Goal: Task Accomplishment & Management: Use online tool/utility

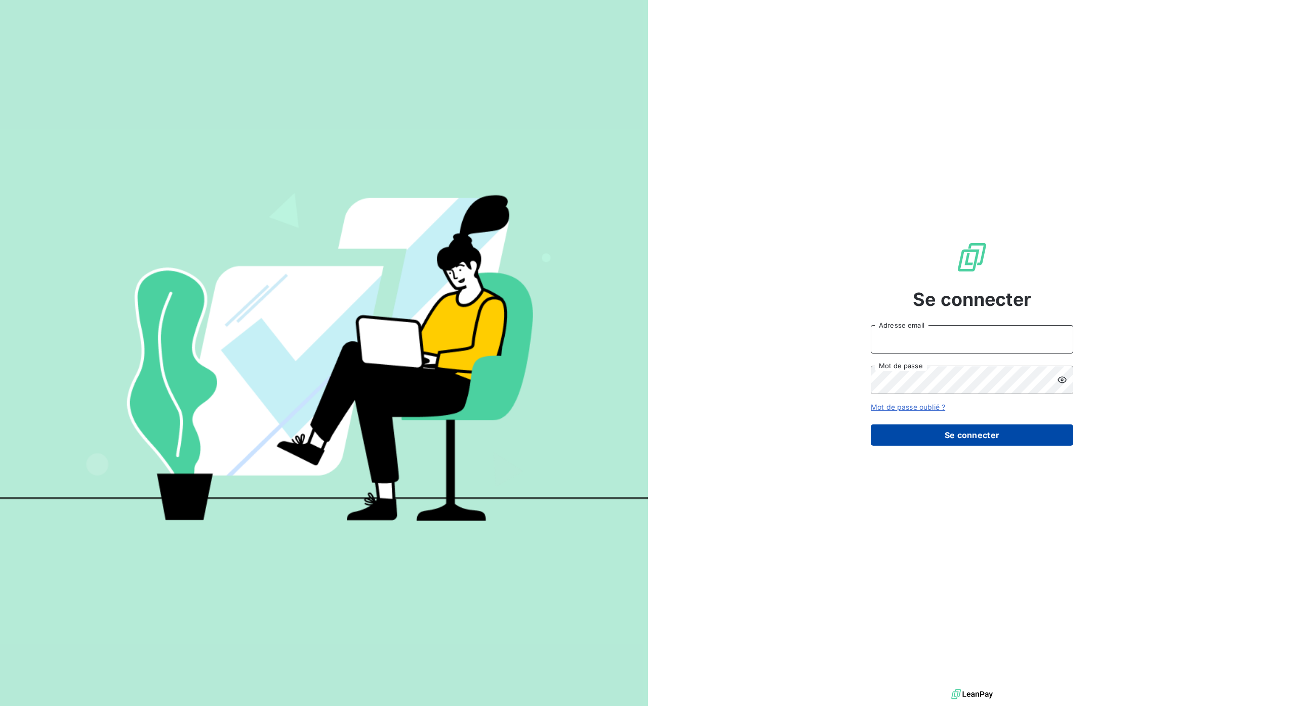
type input "[PERSON_NAME][EMAIL_ADDRESS][DOMAIN_NAME]"
click at [946, 434] on button "Se connecter" at bounding box center [972, 434] width 203 height 21
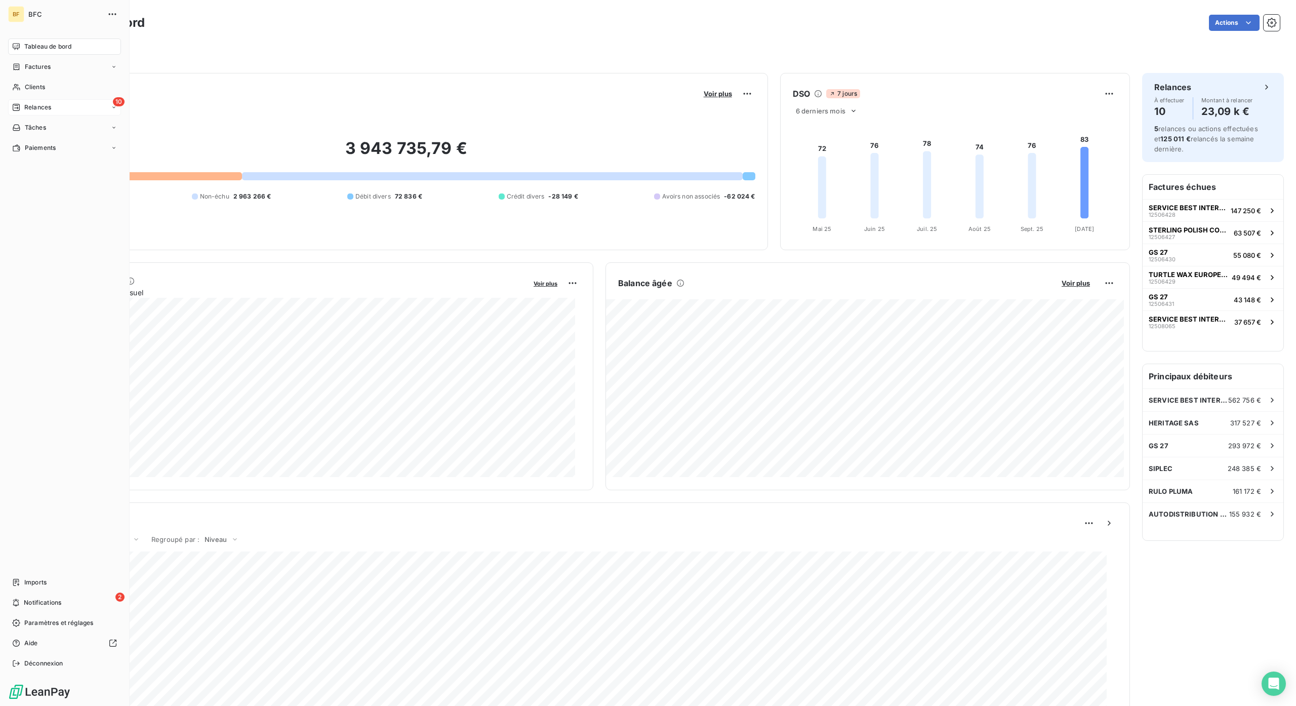
click at [52, 105] on div "10 Relances" at bounding box center [64, 107] width 113 height 16
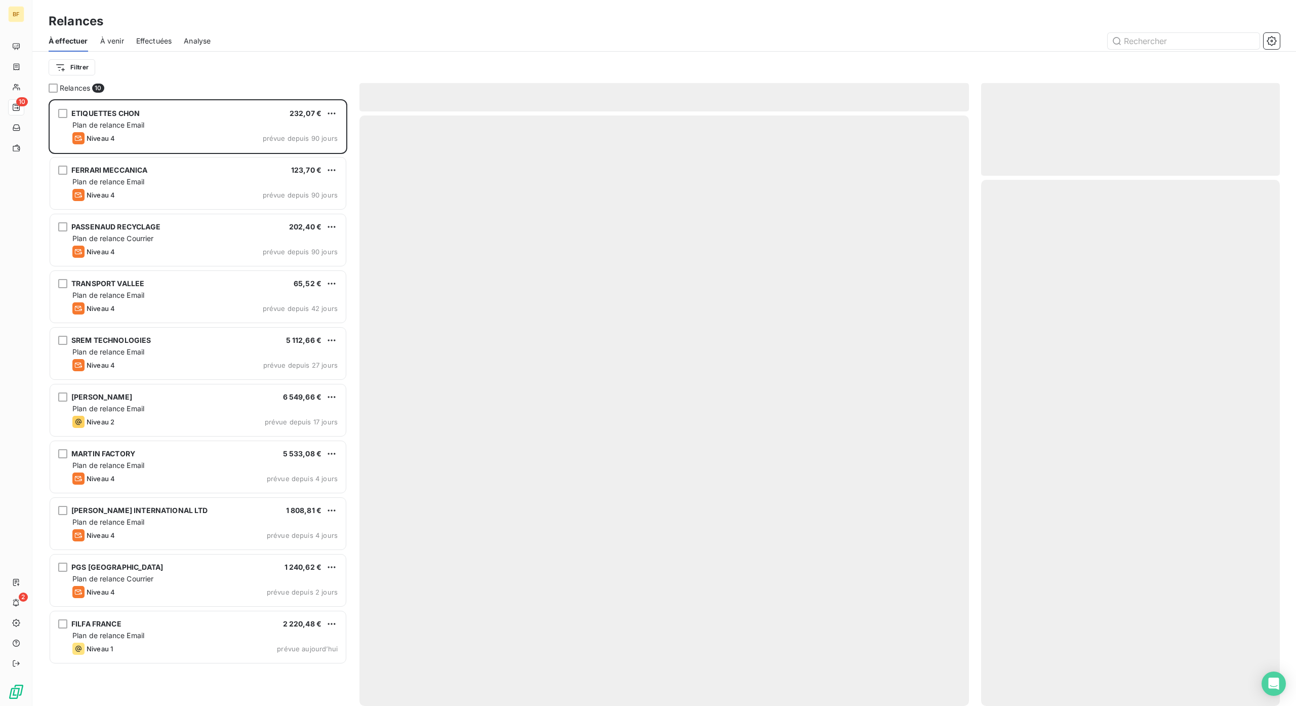
scroll to position [597, 288]
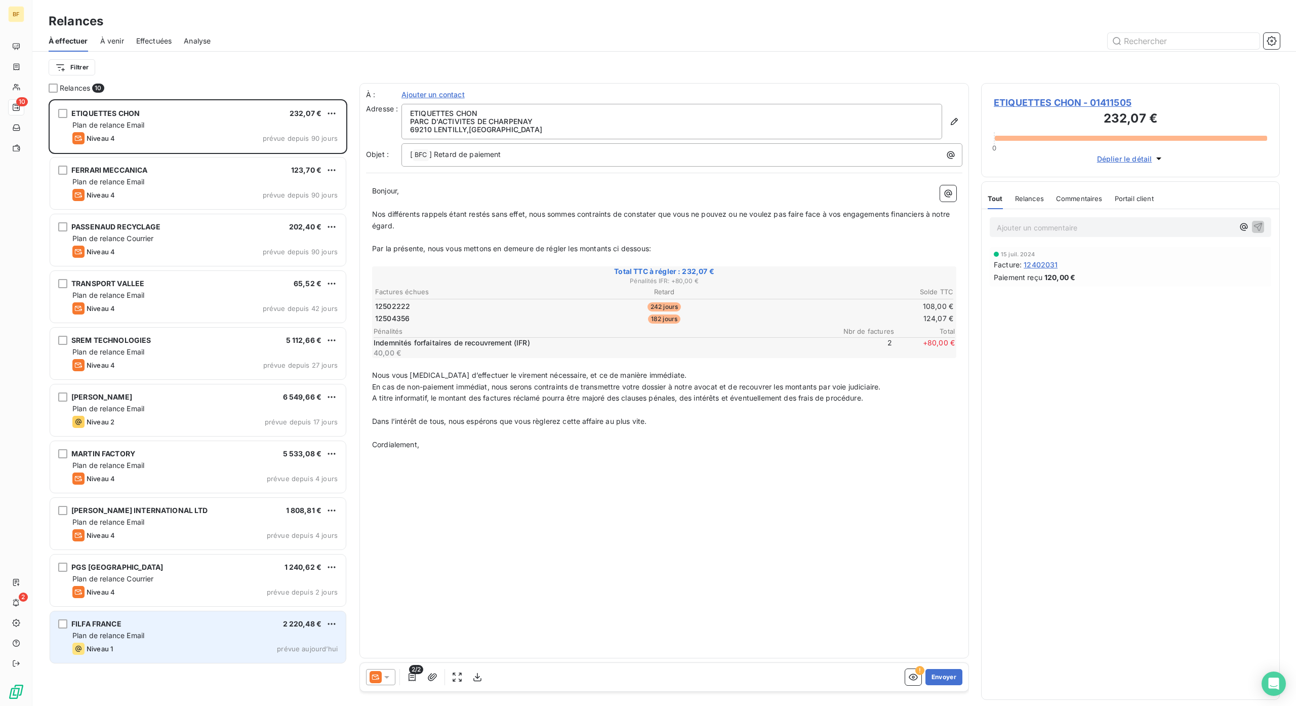
click at [156, 643] on div "Niveau 1 prévue aujourd’hui" at bounding box center [204, 649] width 265 height 12
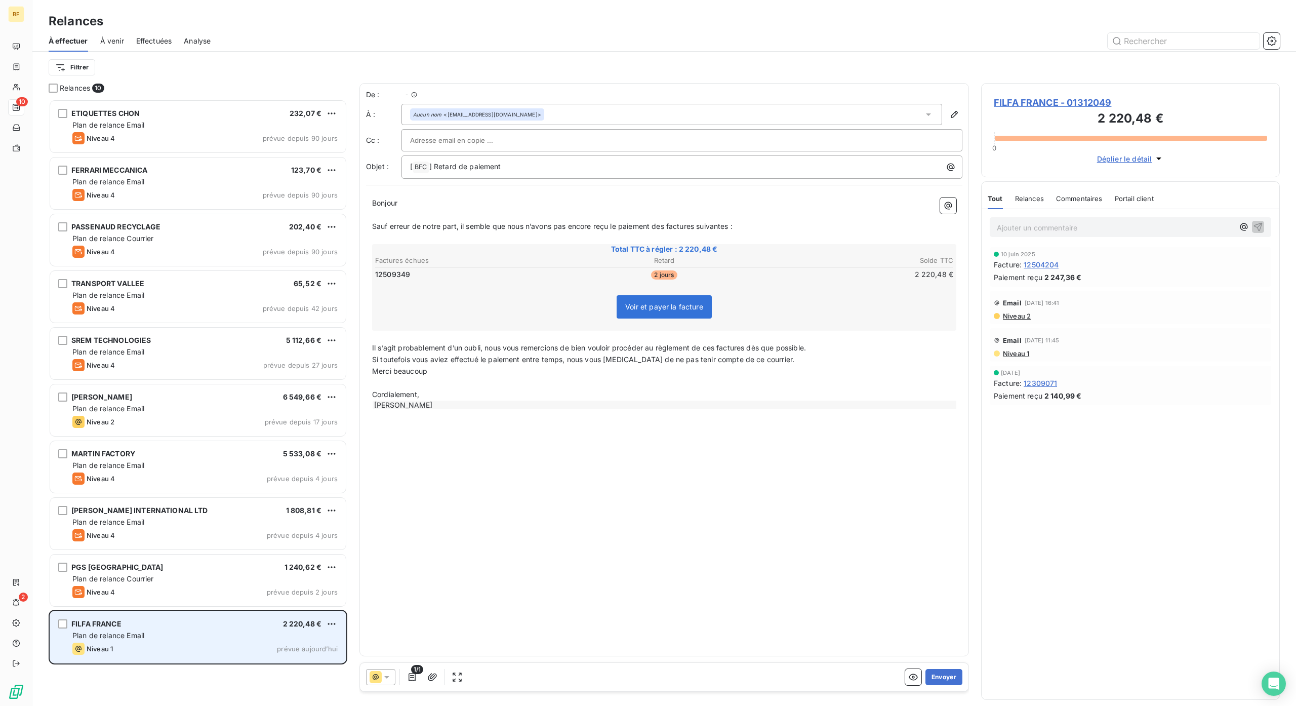
scroll to position [597, 288]
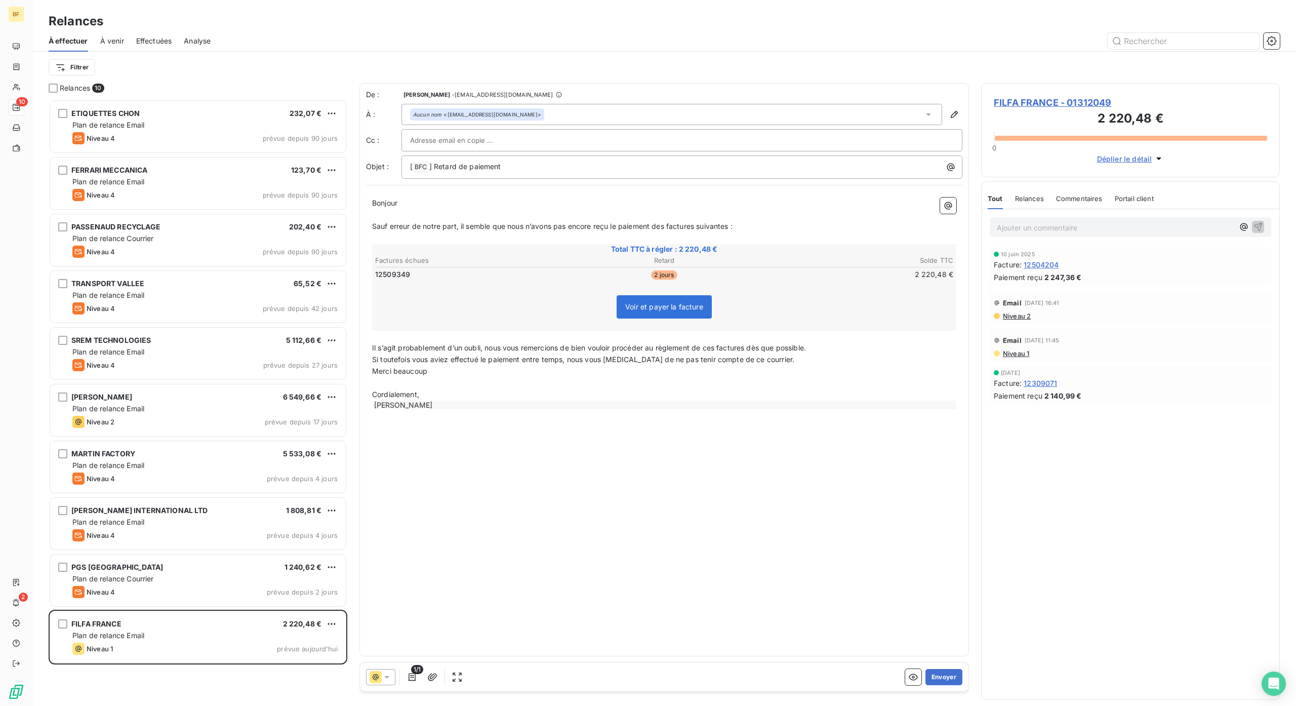
drag, startPoint x: 948, startPoint y: 668, endPoint x: 947, endPoint y: 662, distance: 6.3
click at [947, 663] on div "1/1 Envoyer" at bounding box center [664, 677] width 609 height 28
click at [961, 676] on button "Envoyer" at bounding box center [944, 677] width 37 height 16
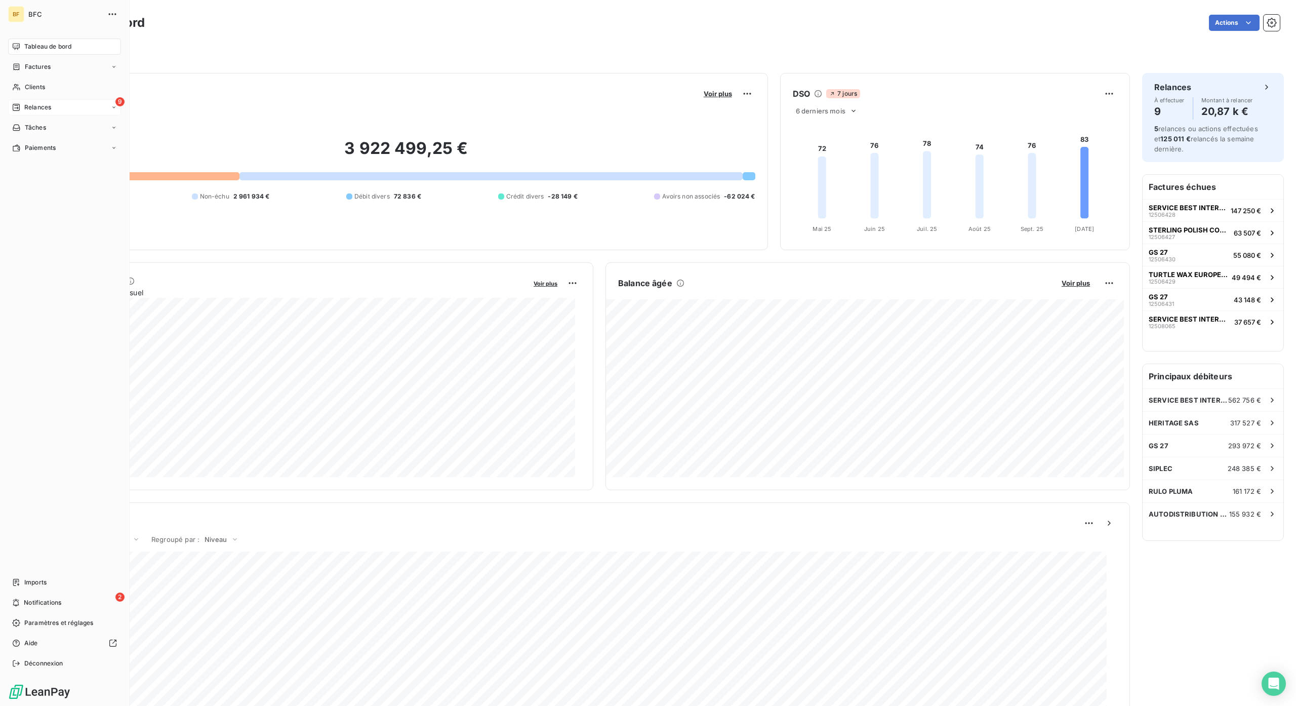
click at [25, 106] on span "Relances" at bounding box center [37, 107] width 27 height 9
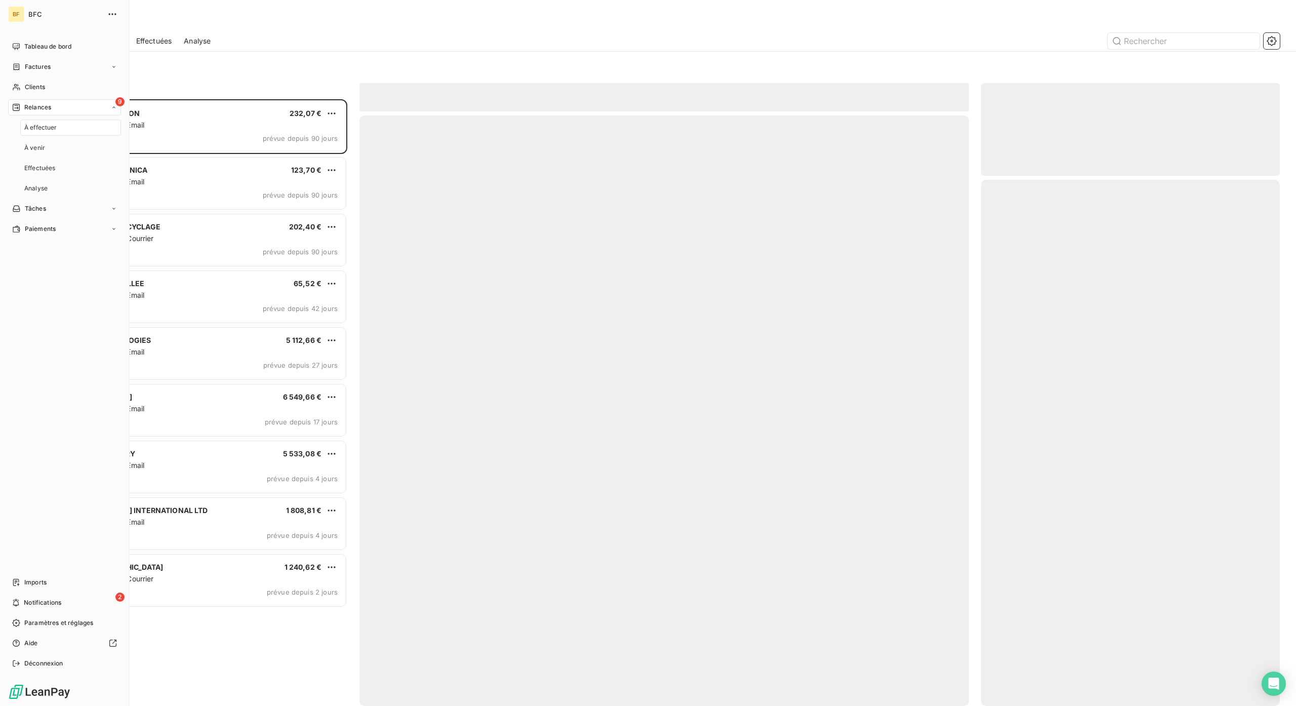
scroll to position [597, 288]
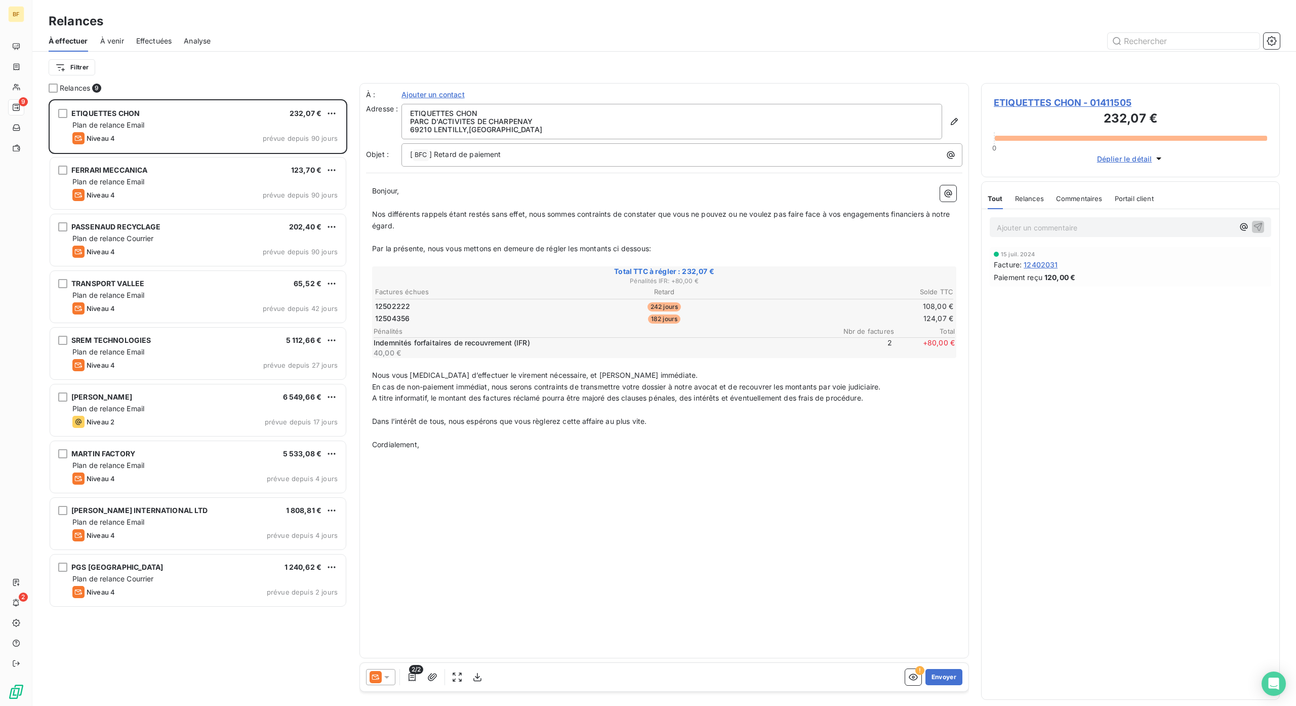
click at [121, 38] on span "À venir" at bounding box center [112, 41] width 24 height 10
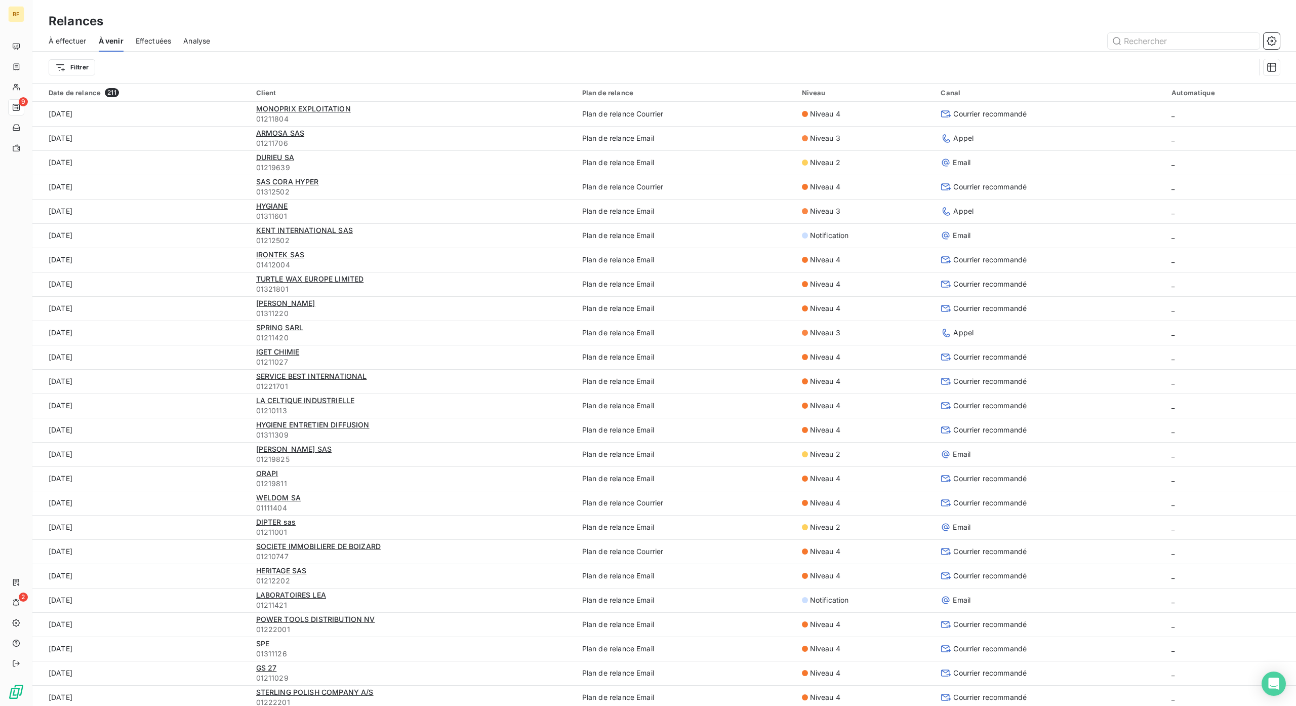
click at [165, 42] on span "Effectuées" at bounding box center [154, 41] width 36 height 10
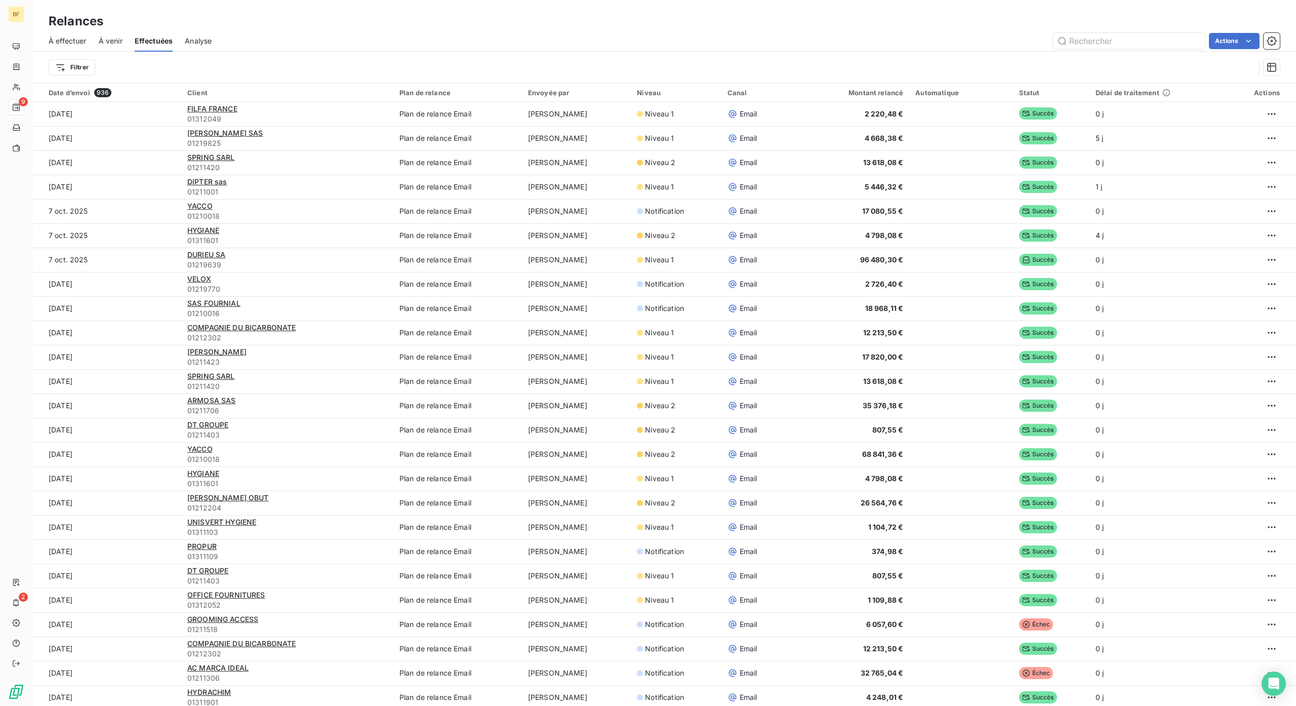
click at [102, 43] on span "À venir" at bounding box center [111, 41] width 24 height 10
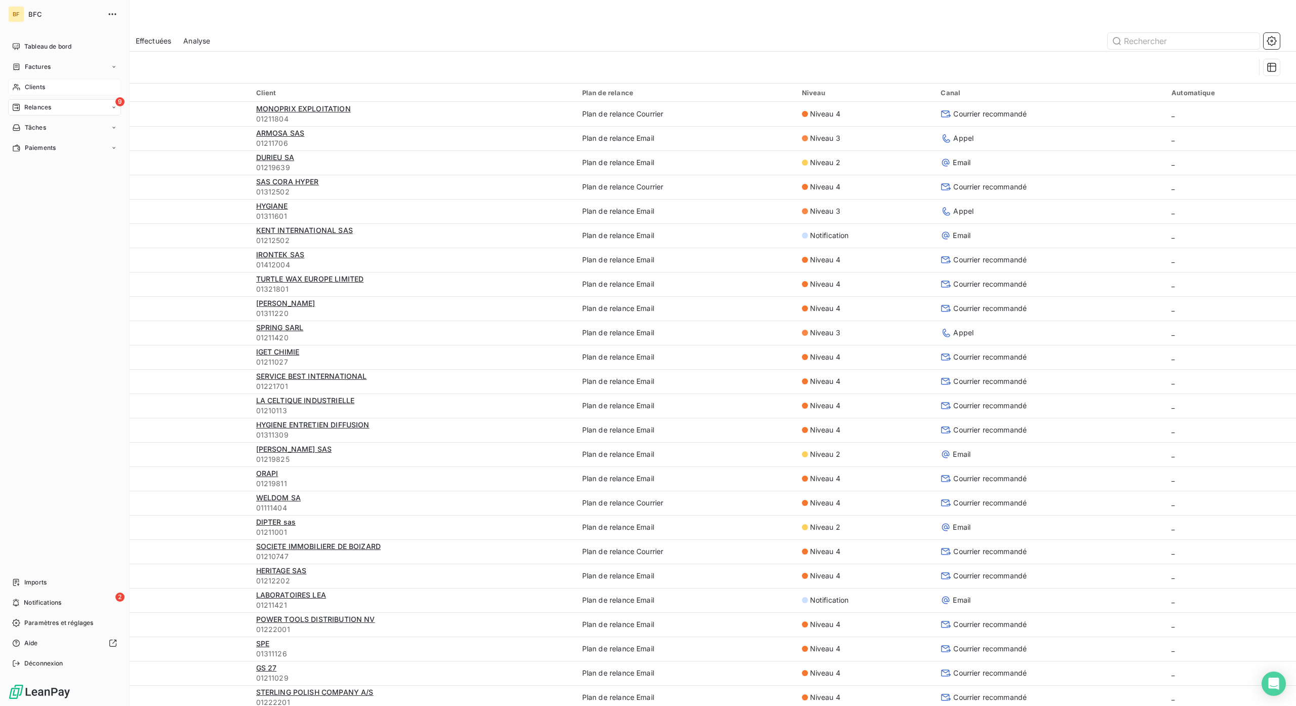
click at [60, 88] on div "Clients" at bounding box center [64, 87] width 113 height 16
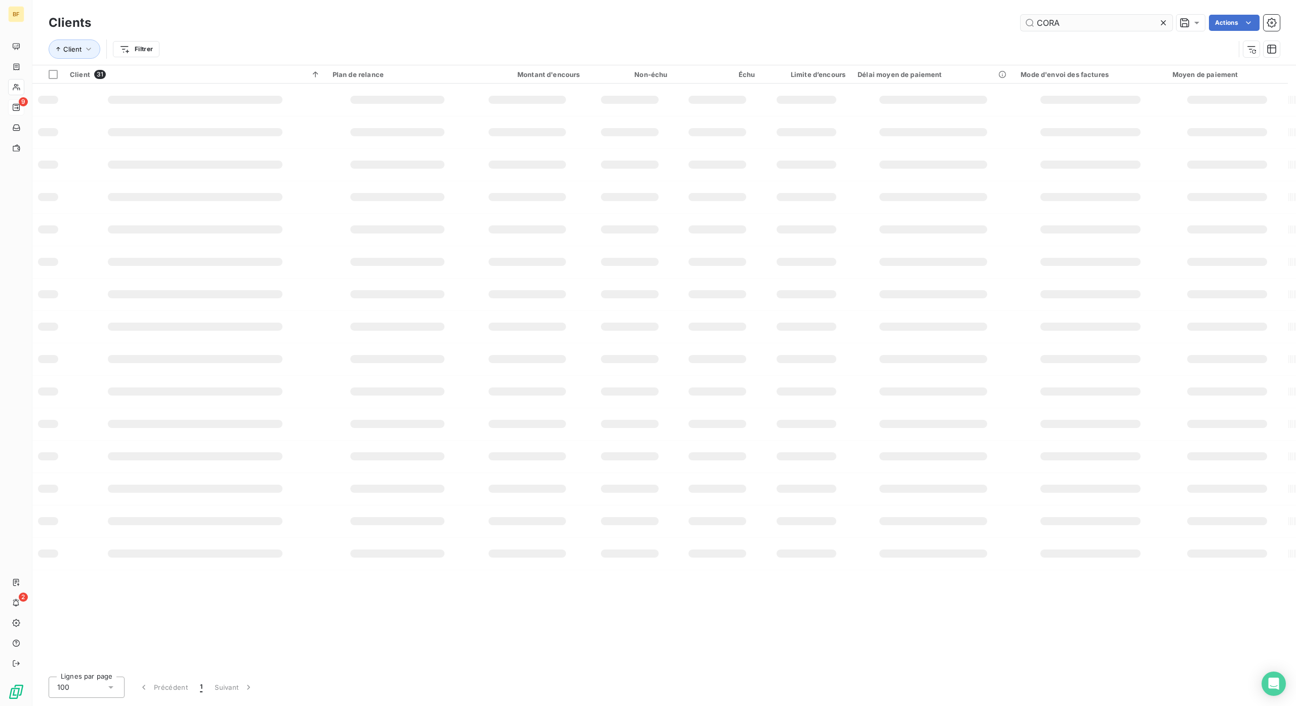
type input "CORA"
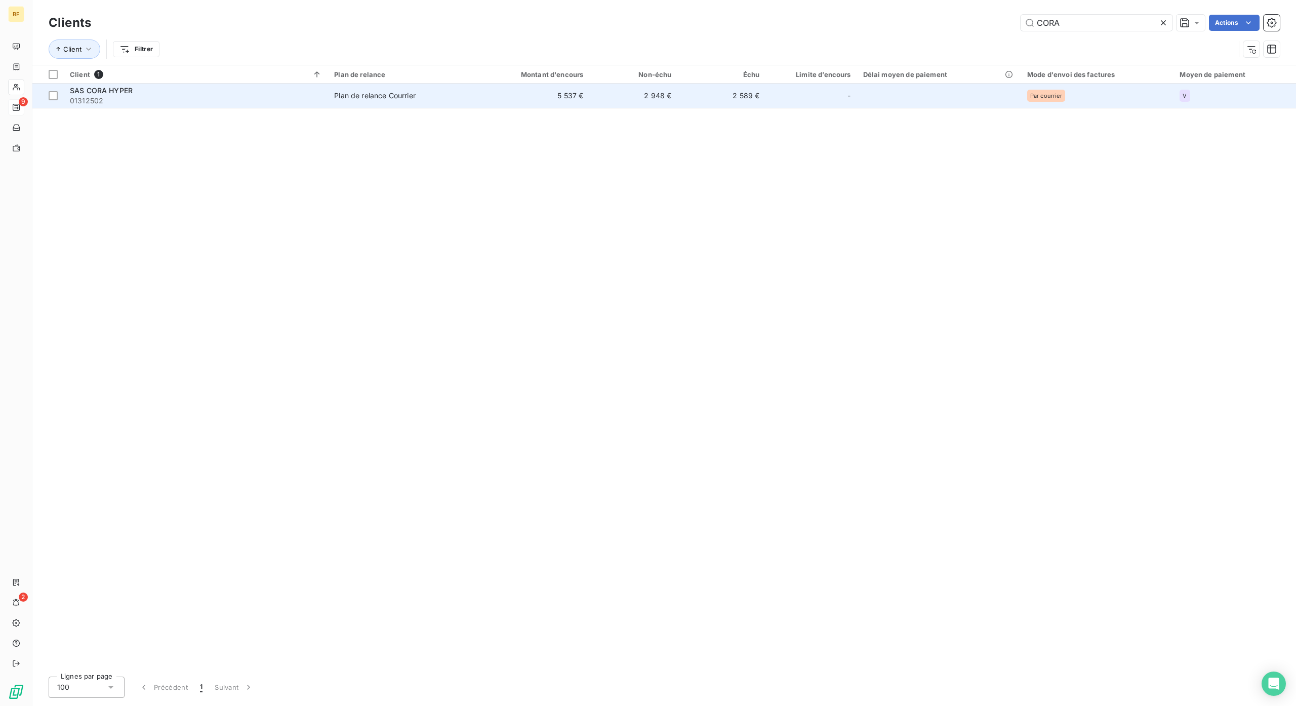
click at [140, 90] on div "SAS CORA HYPER" at bounding box center [196, 91] width 252 height 10
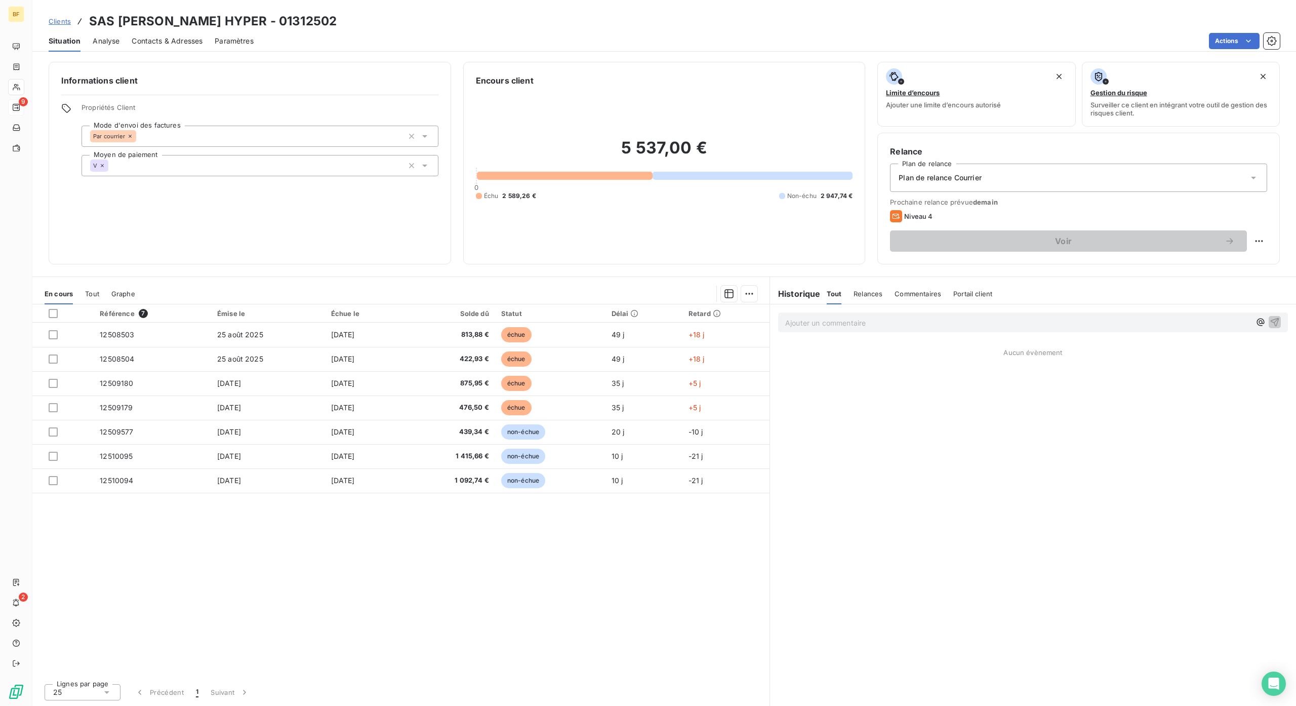
click at [1252, 177] on icon at bounding box center [1253, 178] width 5 height 3
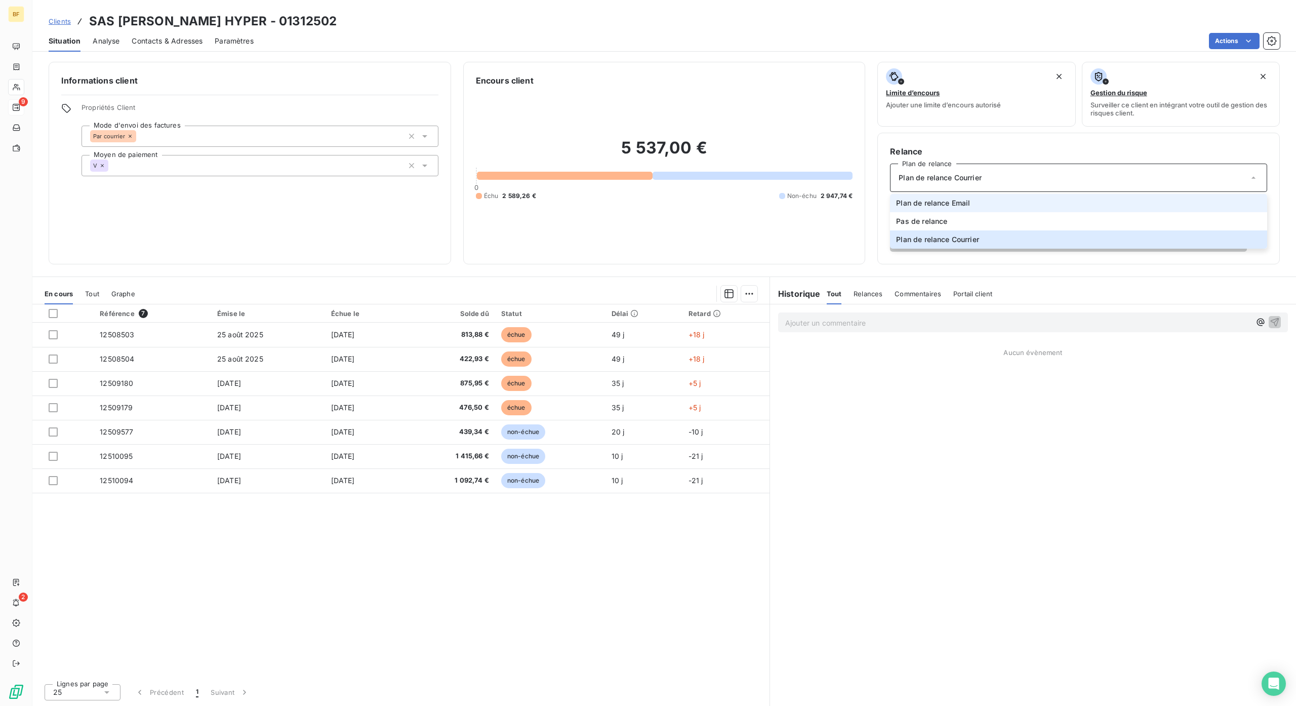
click at [979, 210] on li "Plan de relance Email" at bounding box center [1078, 203] width 377 height 18
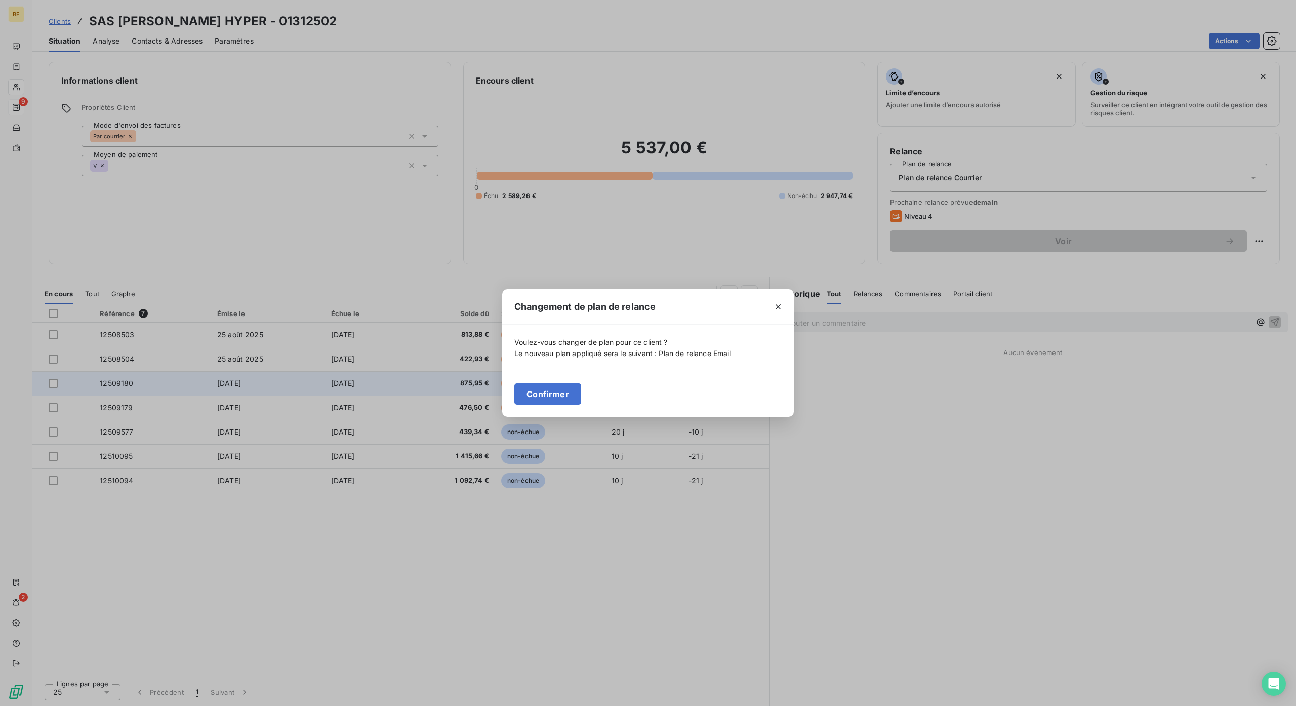
click at [523, 391] on button "Confirmer" at bounding box center [548, 393] width 67 height 21
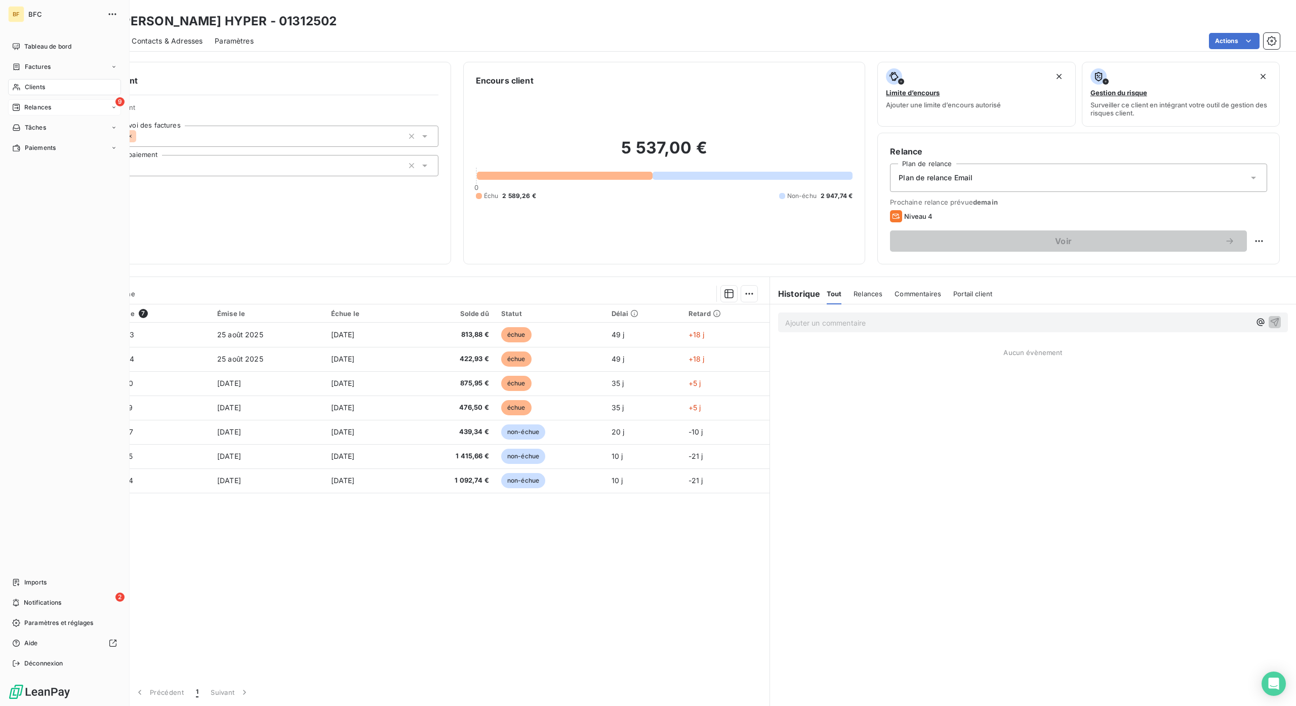
click at [48, 82] on div "Clients" at bounding box center [64, 87] width 113 height 16
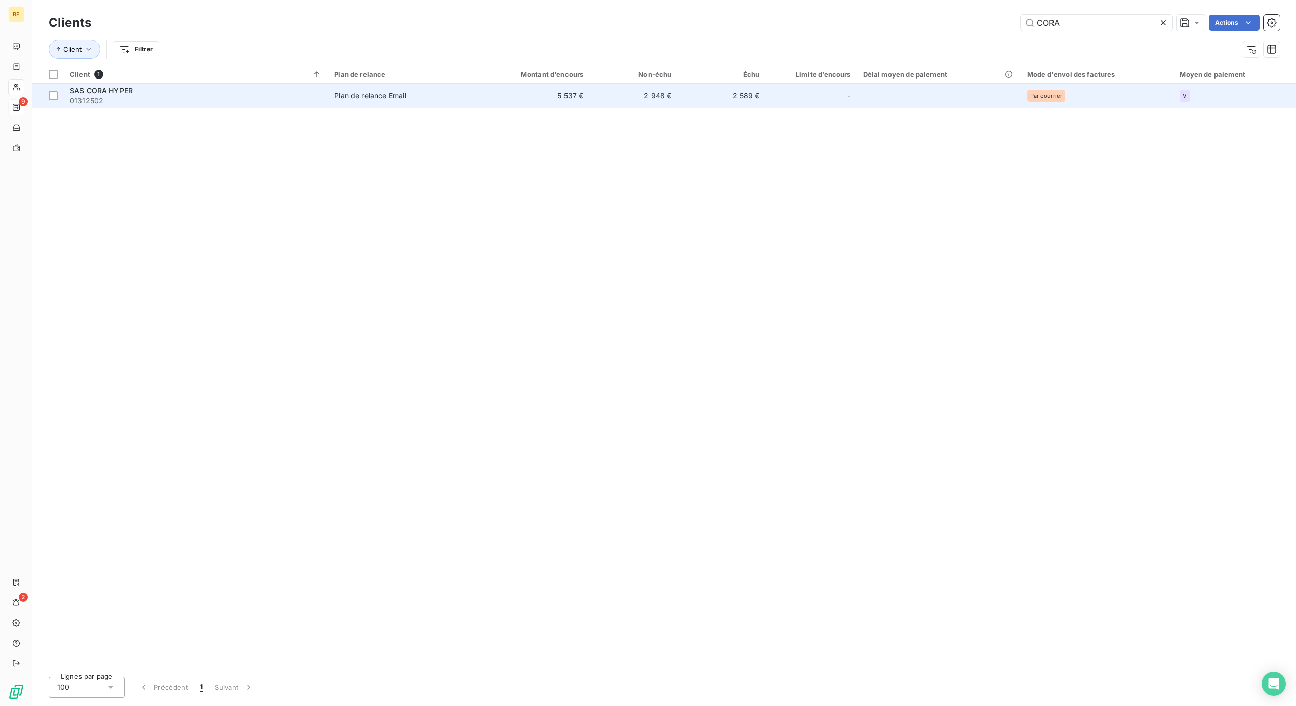
click at [758, 98] on td "2 589 €" at bounding box center [722, 96] width 88 height 24
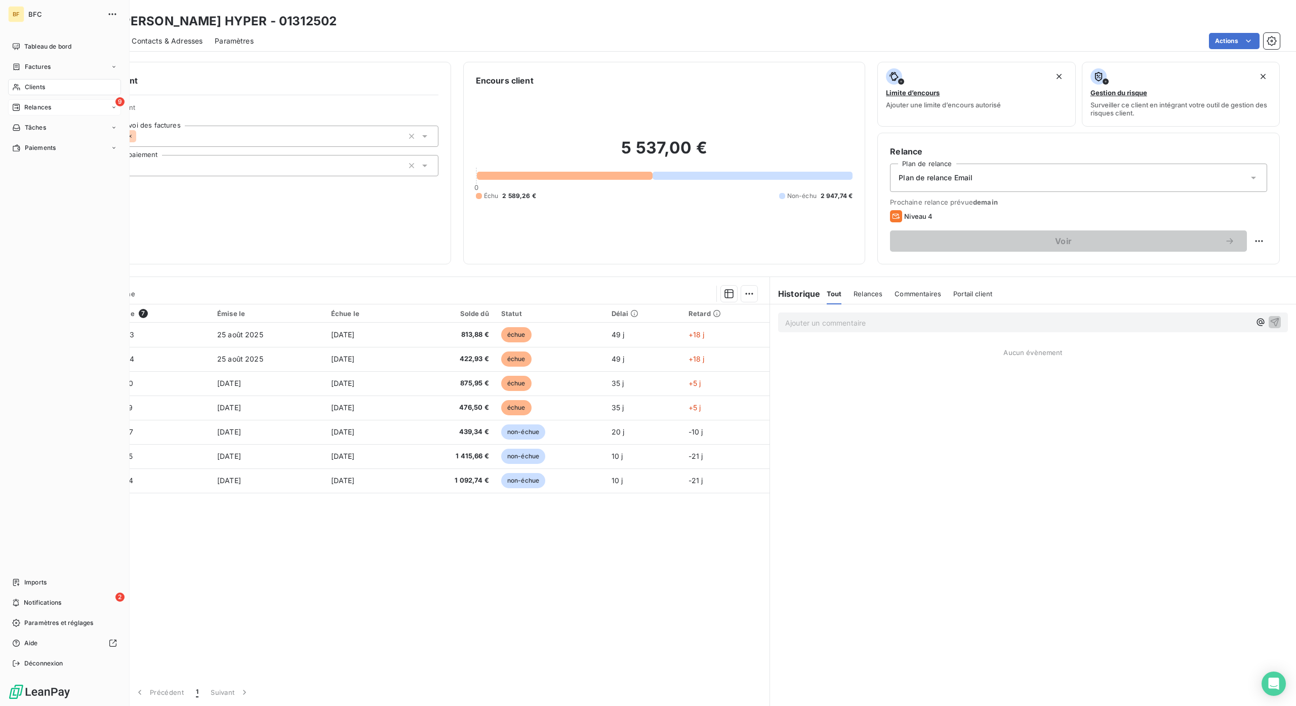
click at [33, 114] on div "9 Relances" at bounding box center [64, 107] width 113 height 16
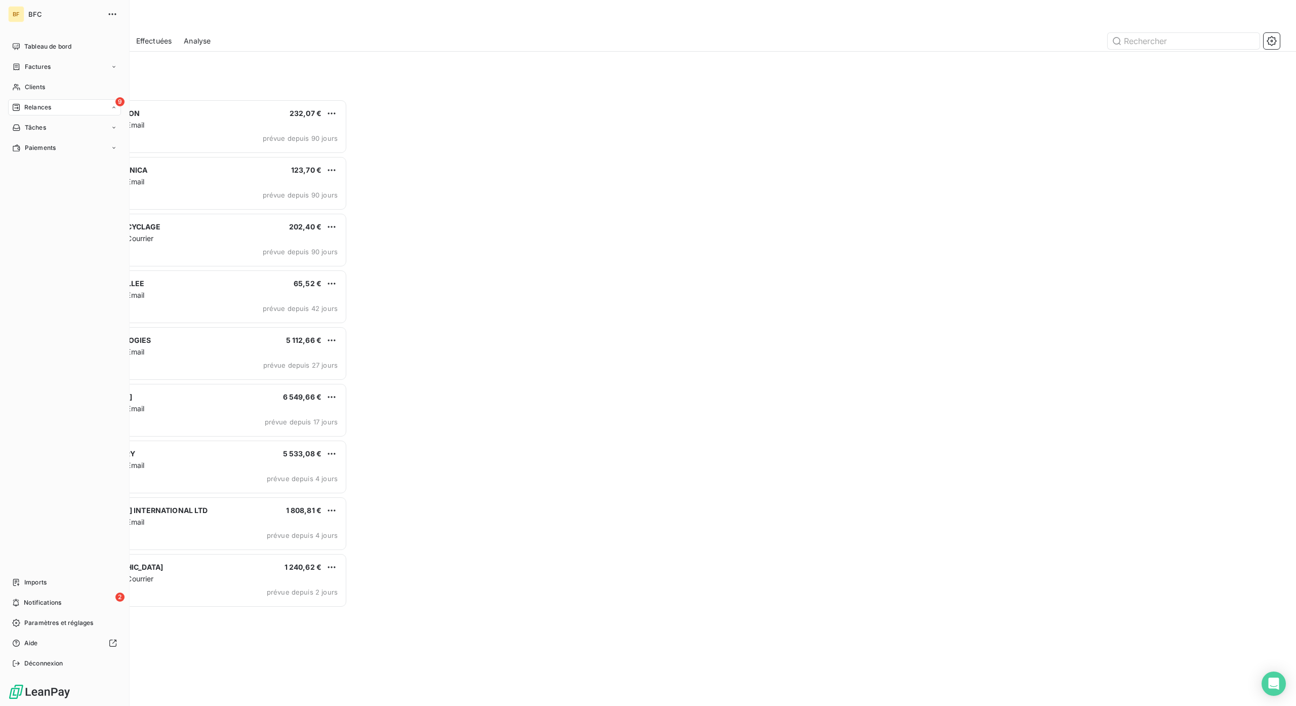
scroll to position [597, 288]
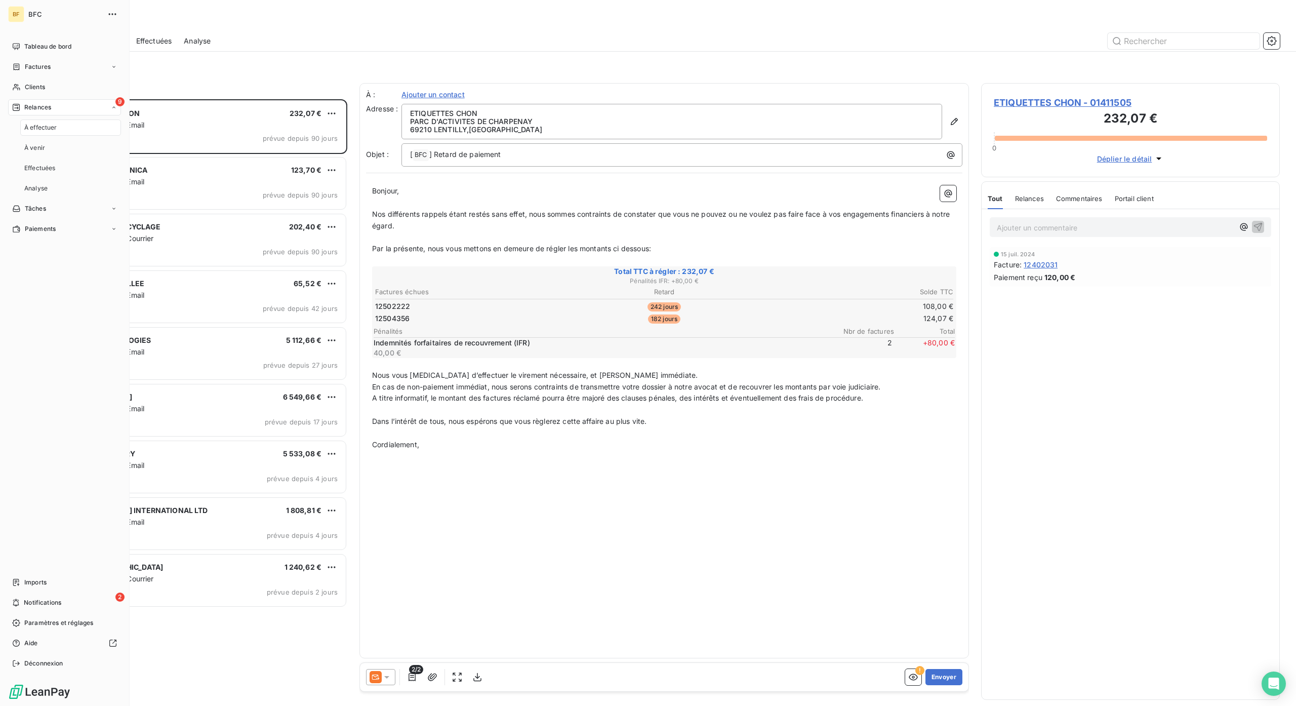
click at [34, 110] on span "Relances" at bounding box center [37, 107] width 27 height 9
click at [48, 90] on div "Clients" at bounding box center [64, 87] width 113 height 16
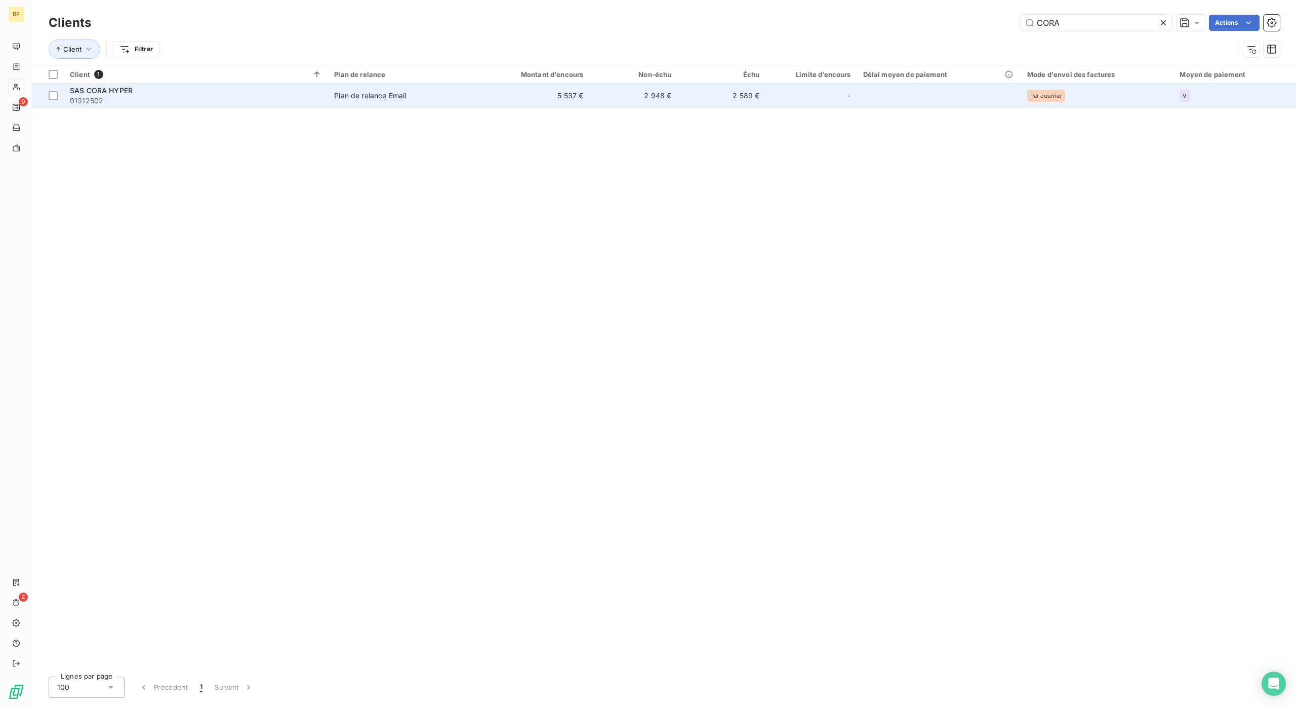
click at [79, 94] on span "SAS CORA HYPER" at bounding box center [101, 90] width 63 height 9
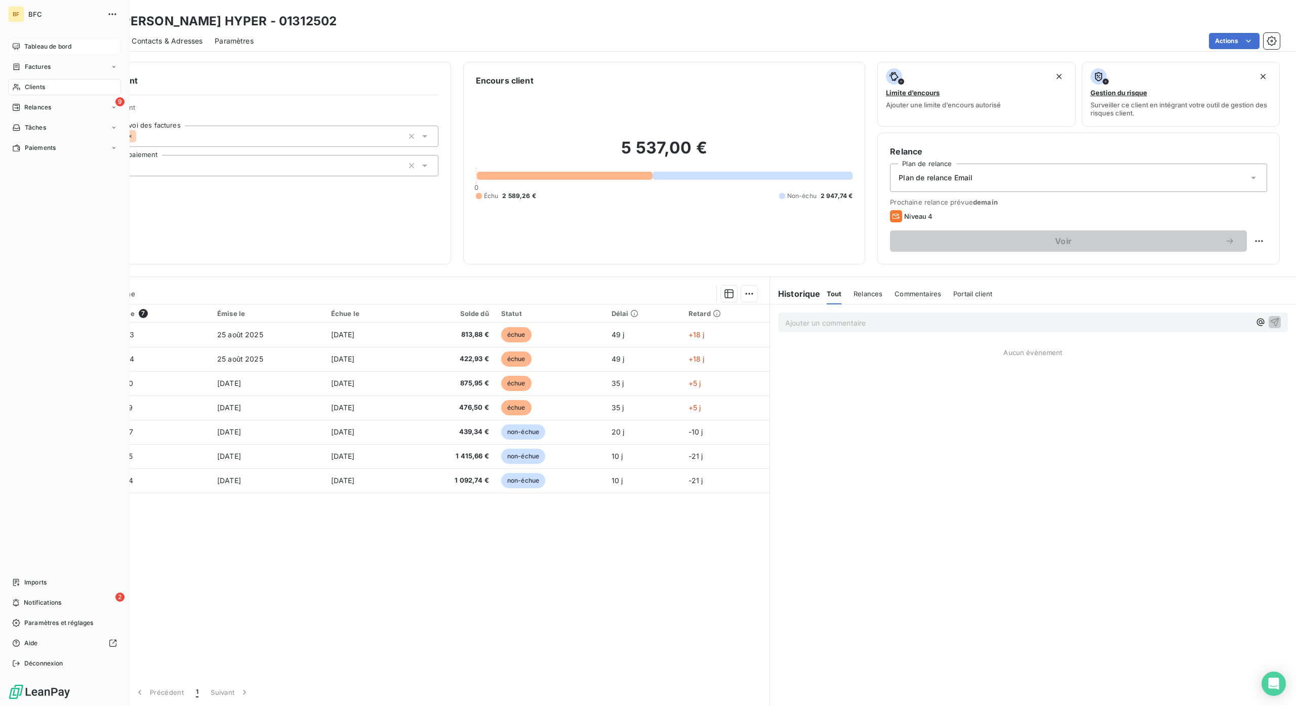
click at [35, 51] on span "Tableau de bord" at bounding box center [47, 46] width 47 height 9
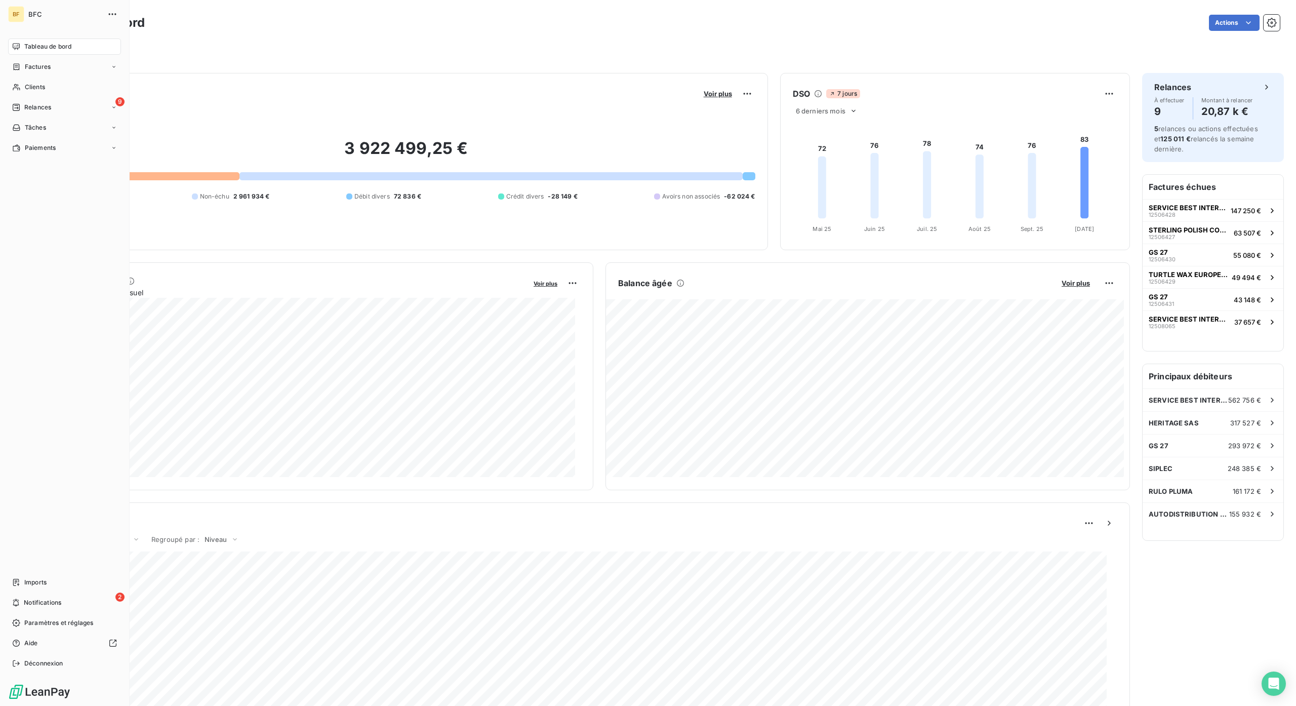
click at [16, 107] on icon at bounding box center [16, 107] width 8 height 8
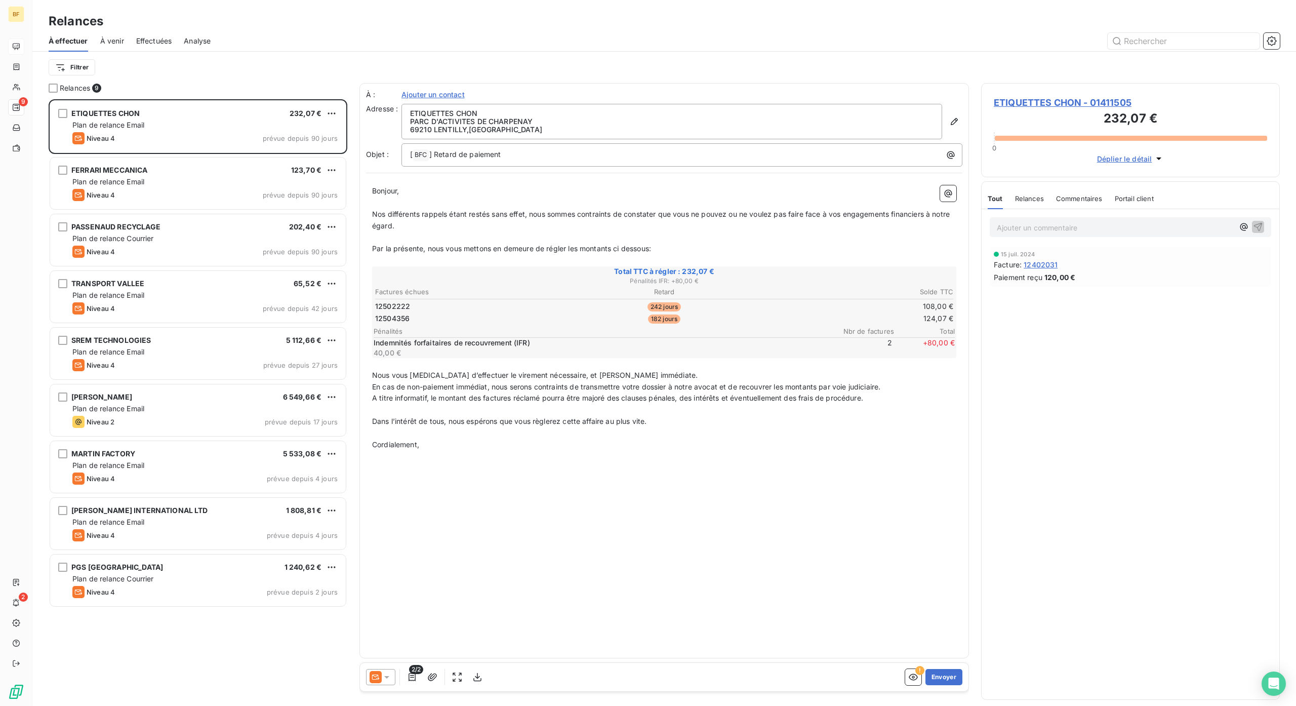
scroll to position [597, 288]
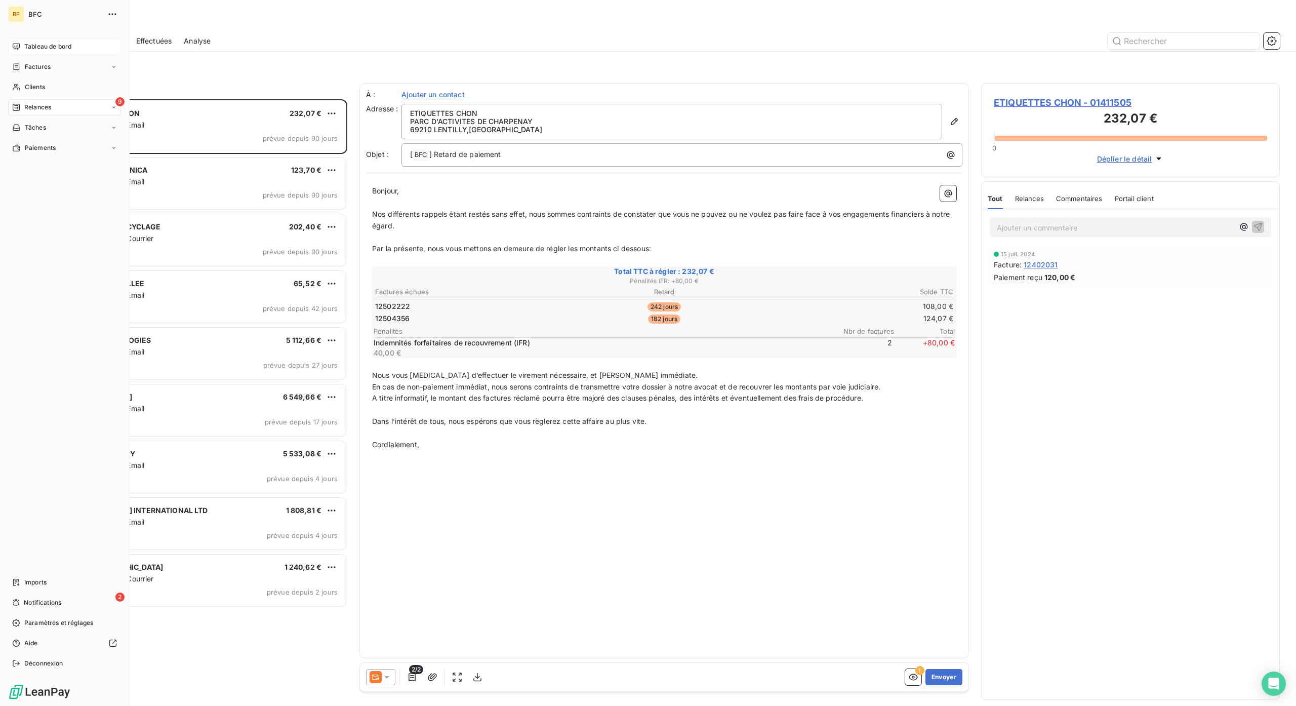
click at [51, 57] on nav "Tableau de bord Factures Clients 9 Relances Tâches Paiements" at bounding box center [64, 96] width 113 height 117
